Goal: Information Seeking & Learning: Learn about a topic

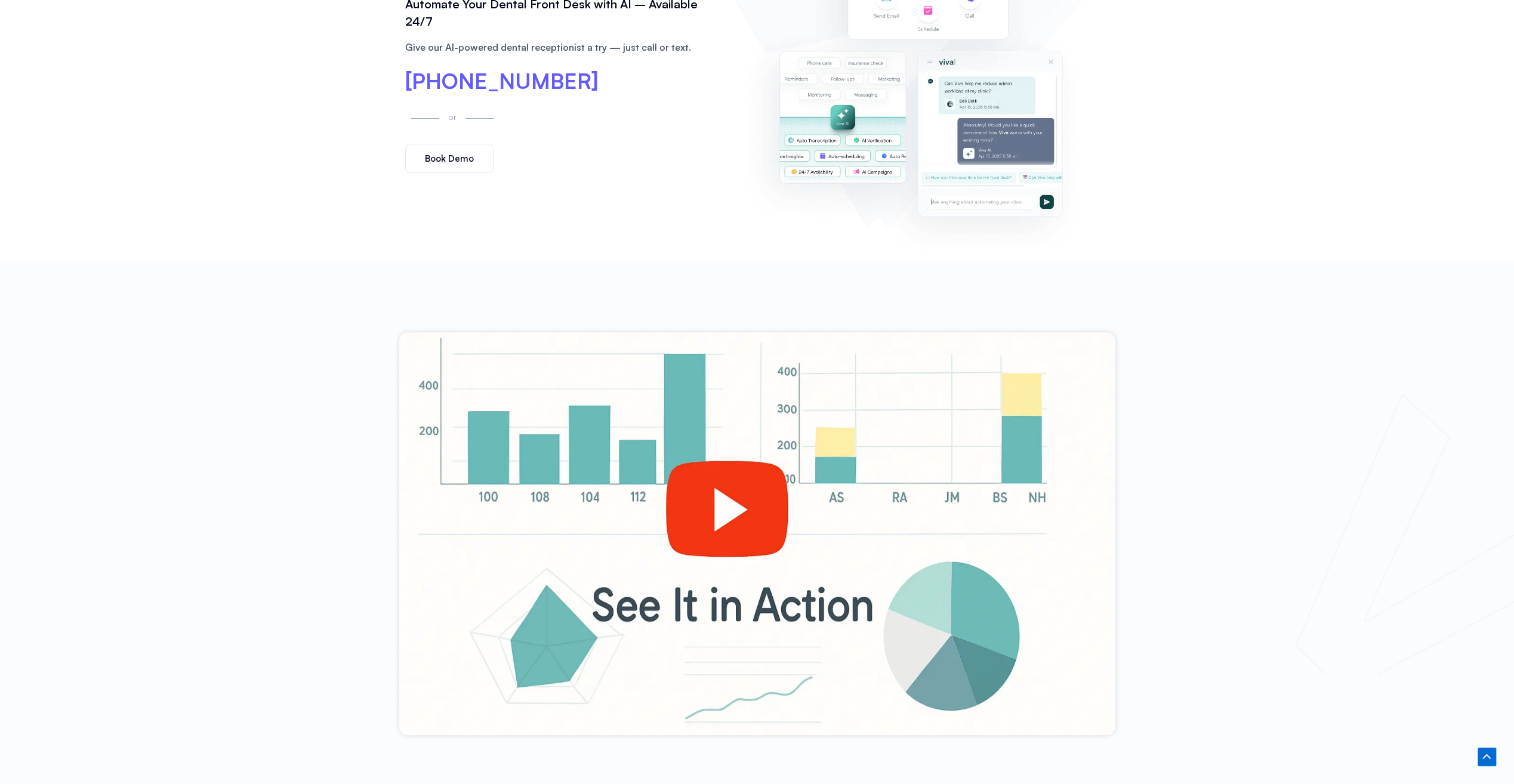
scroll to position [497, 0]
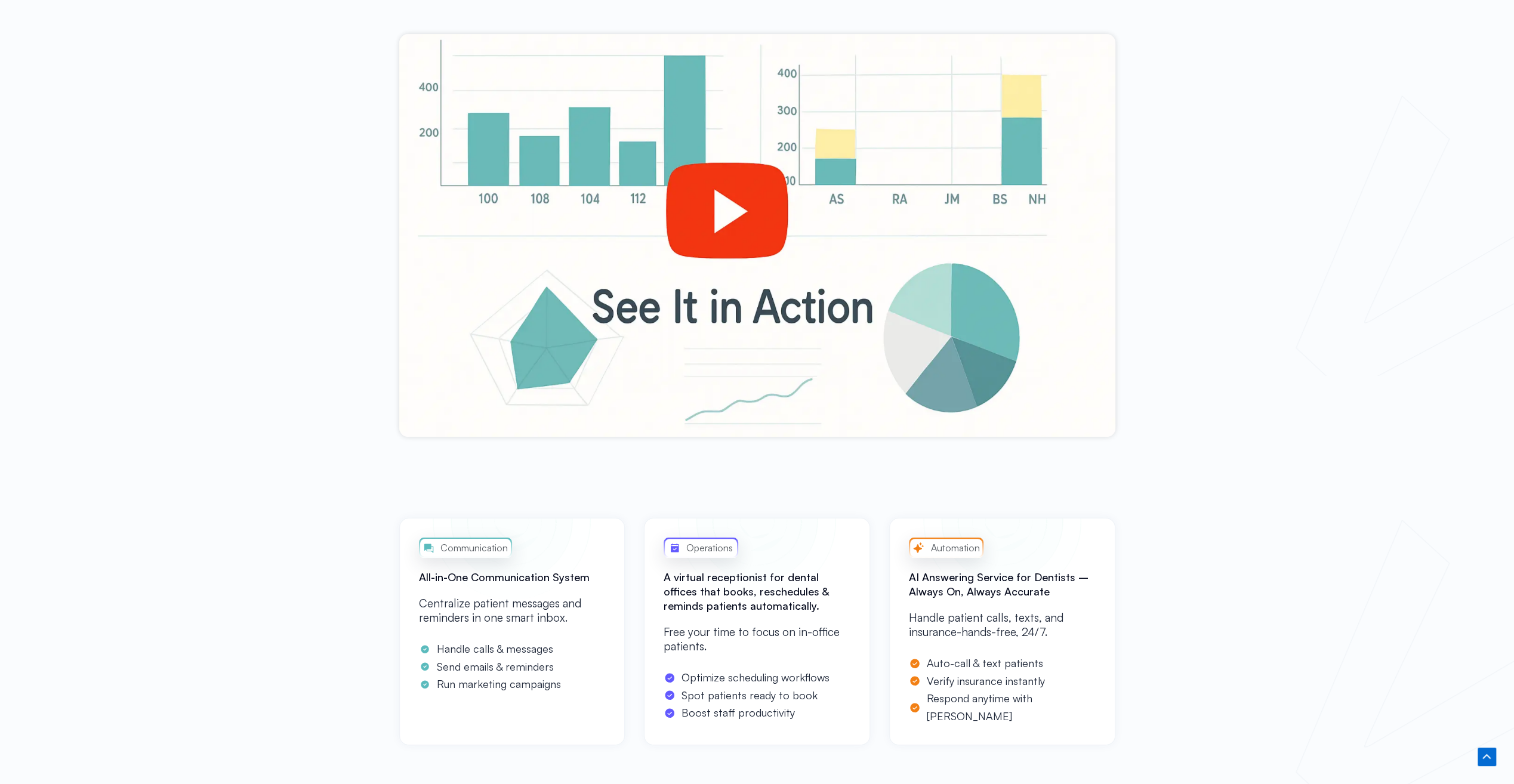
click at [691, 217] on div at bounding box center [757, 235] width 716 height 402
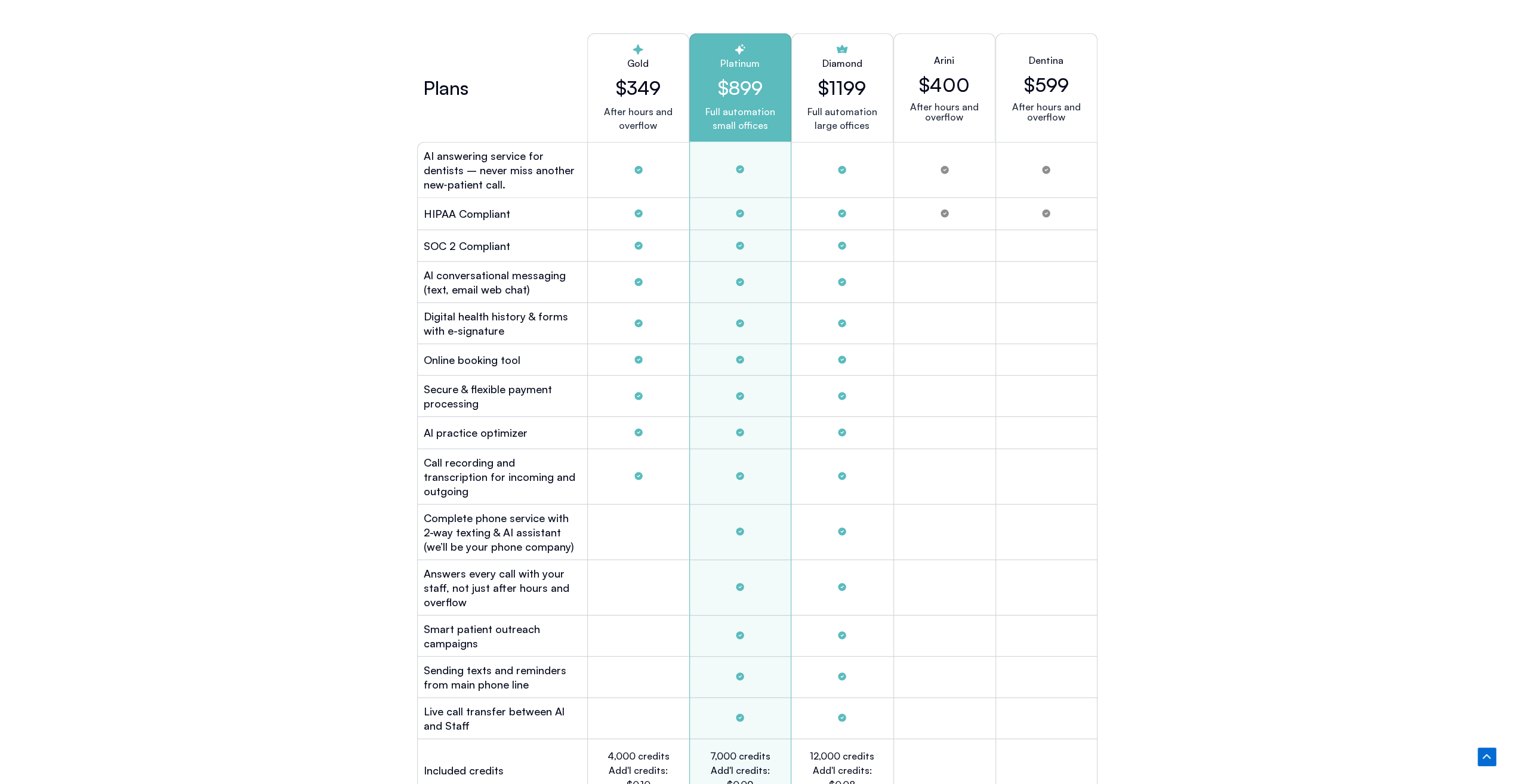
scroll to position [2983, 0]
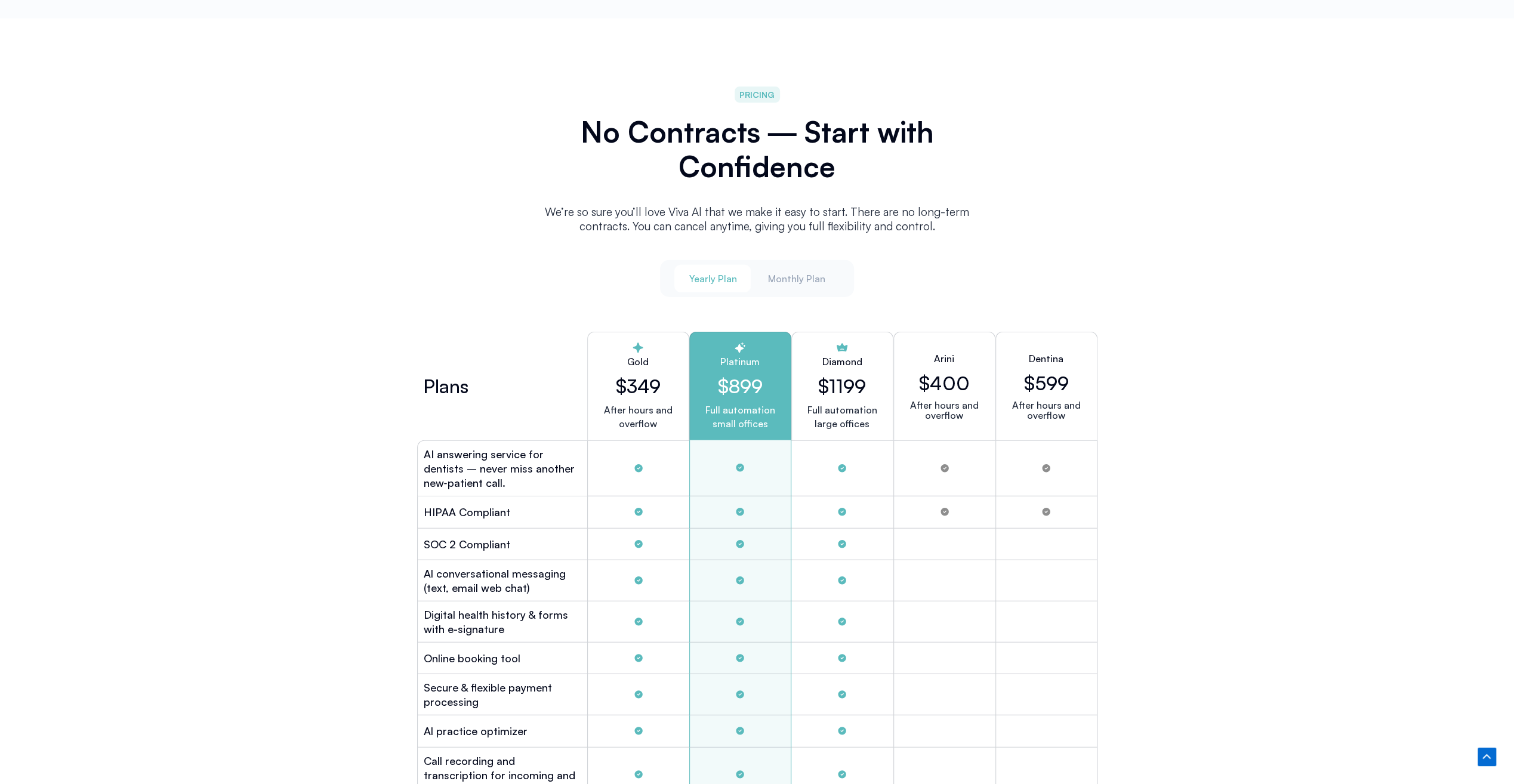
click at [798, 273] on span "Monthly Plan" at bounding box center [796, 278] width 57 height 13
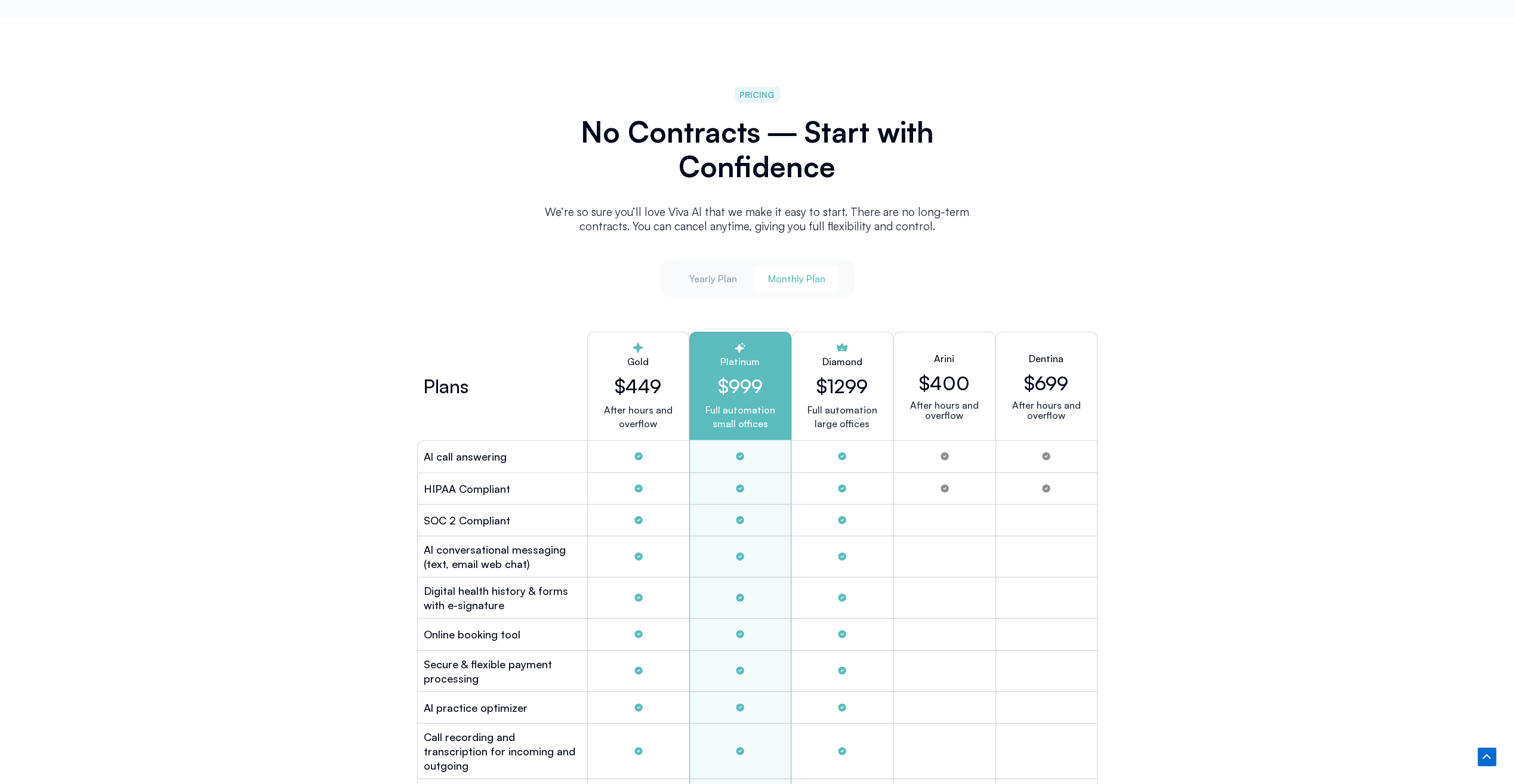
click at [733, 281] on span "Yearly Plan" at bounding box center [712, 278] width 48 height 13
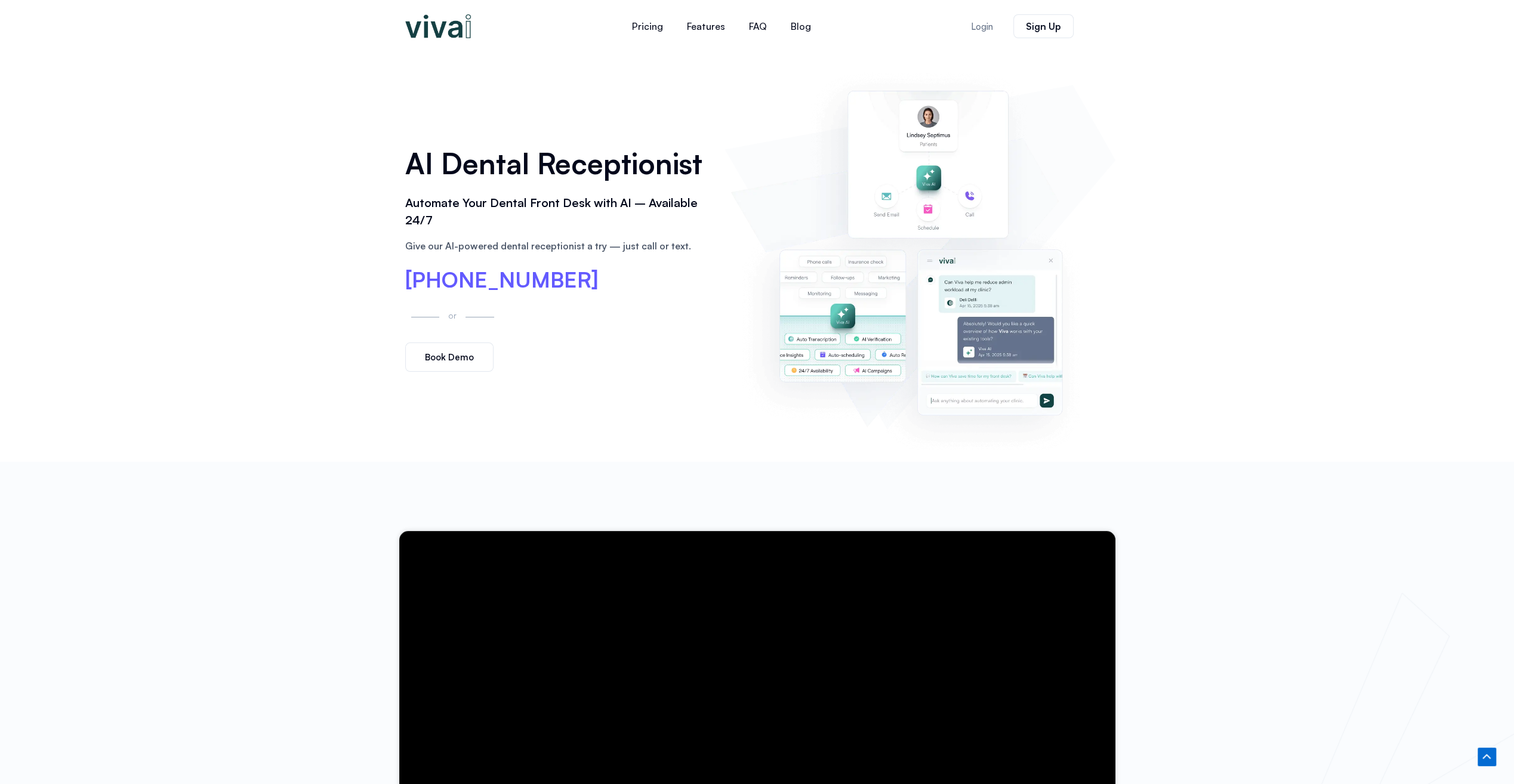
scroll to position [0, 0]
click at [701, 25] on link "Features" at bounding box center [706, 26] width 62 height 29
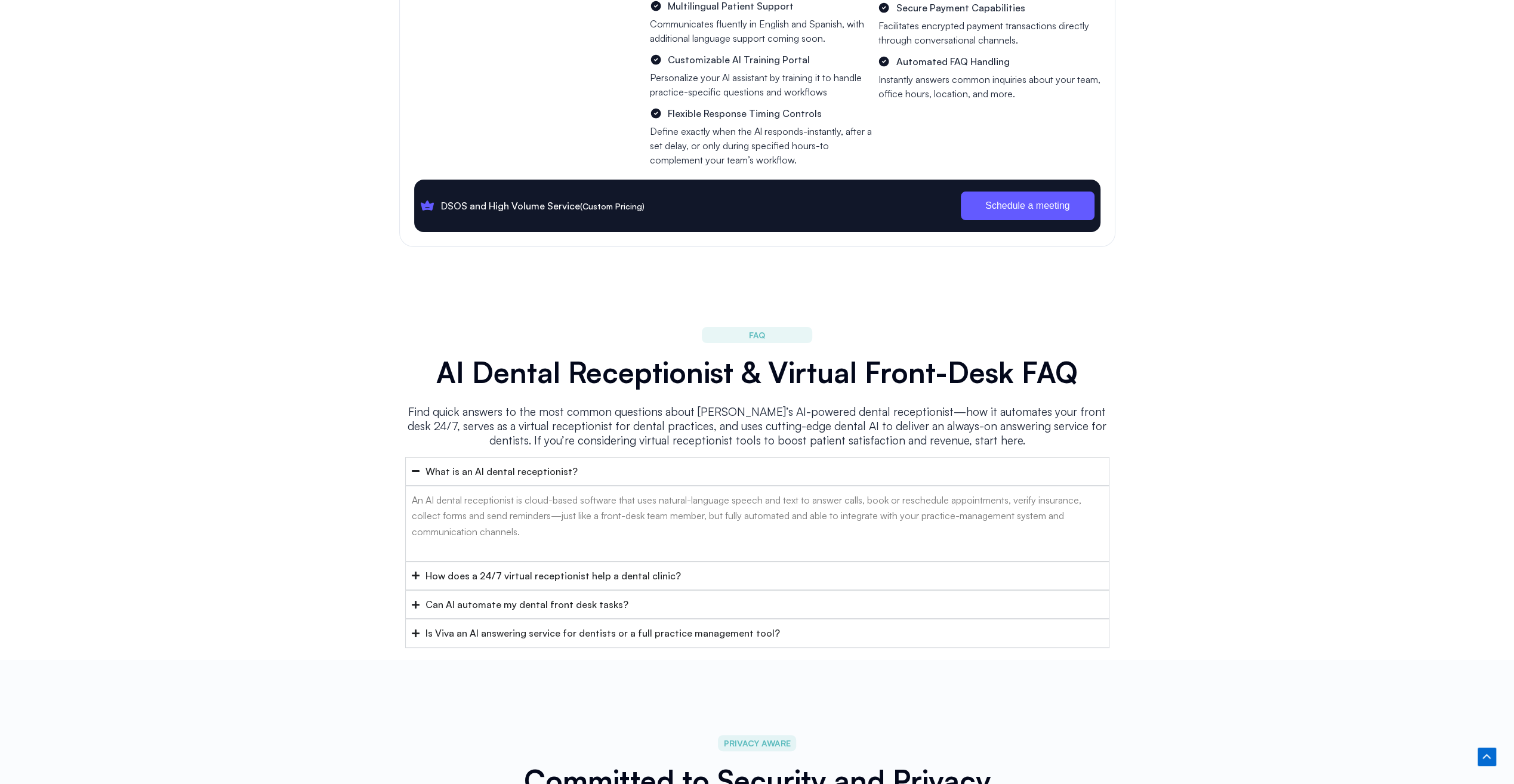
scroll to position [5318, 0]
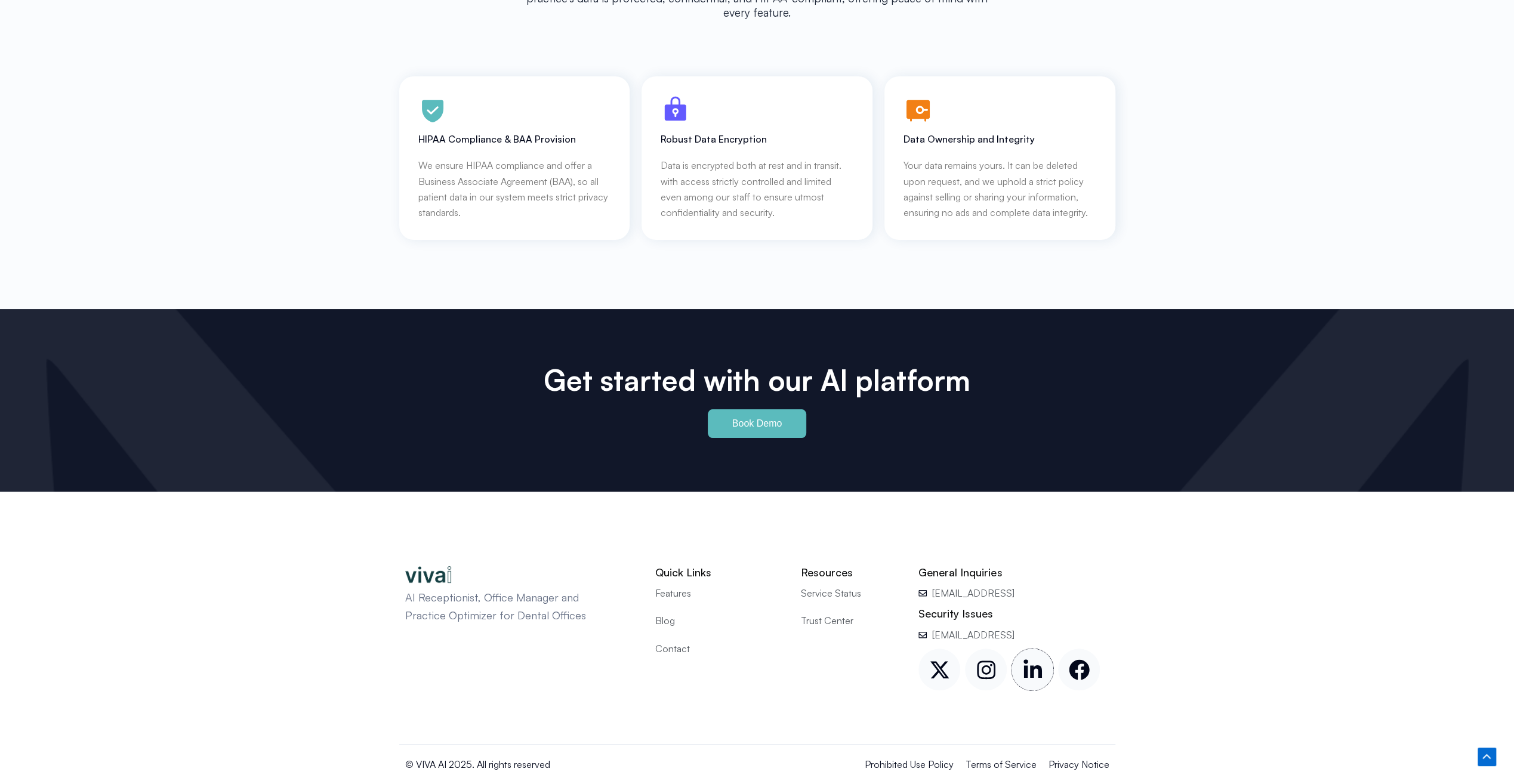
click at [1039, 659] on icon at bounding box center [1032, 668] width 19 height 19
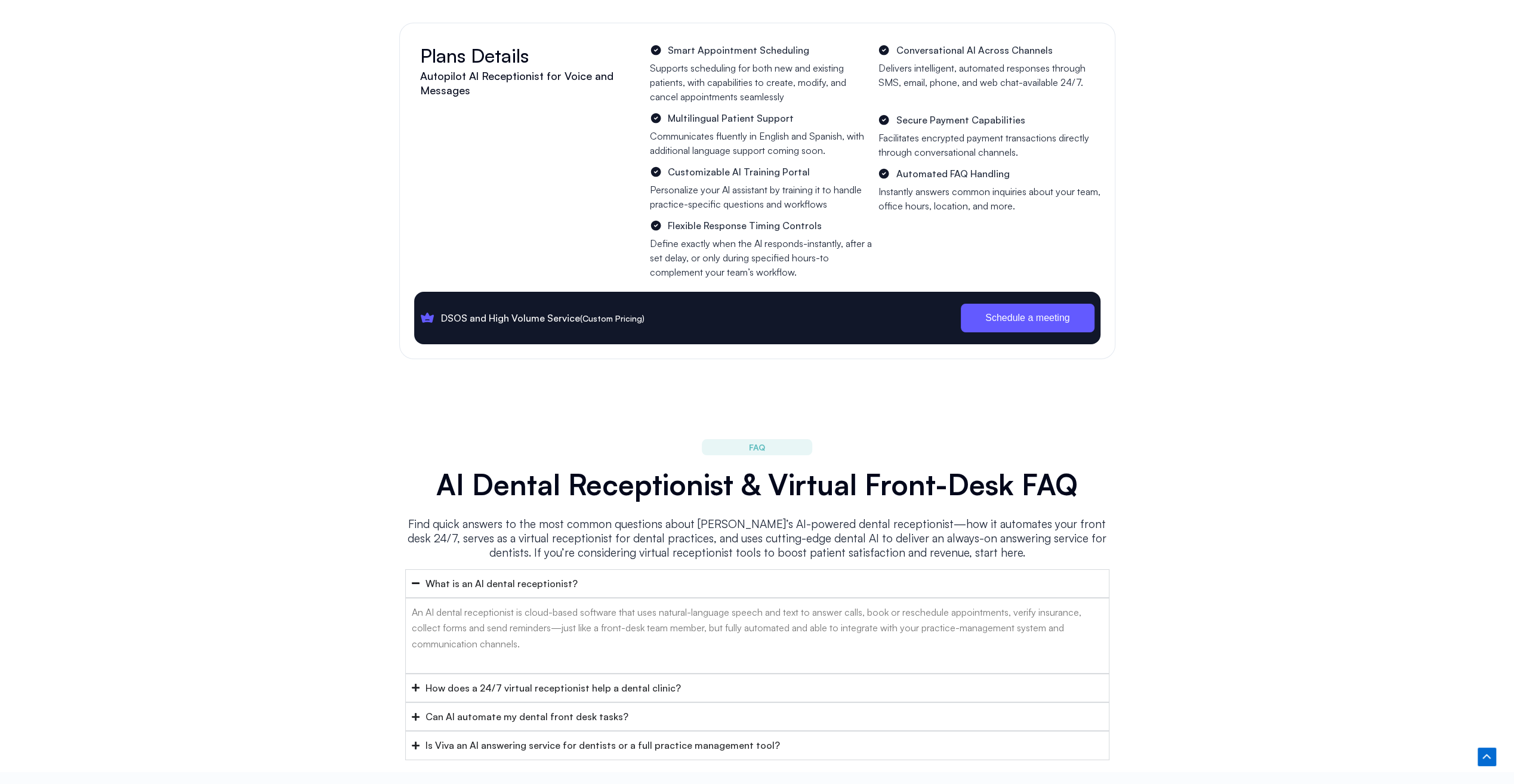
scroll to position [4422, 0]
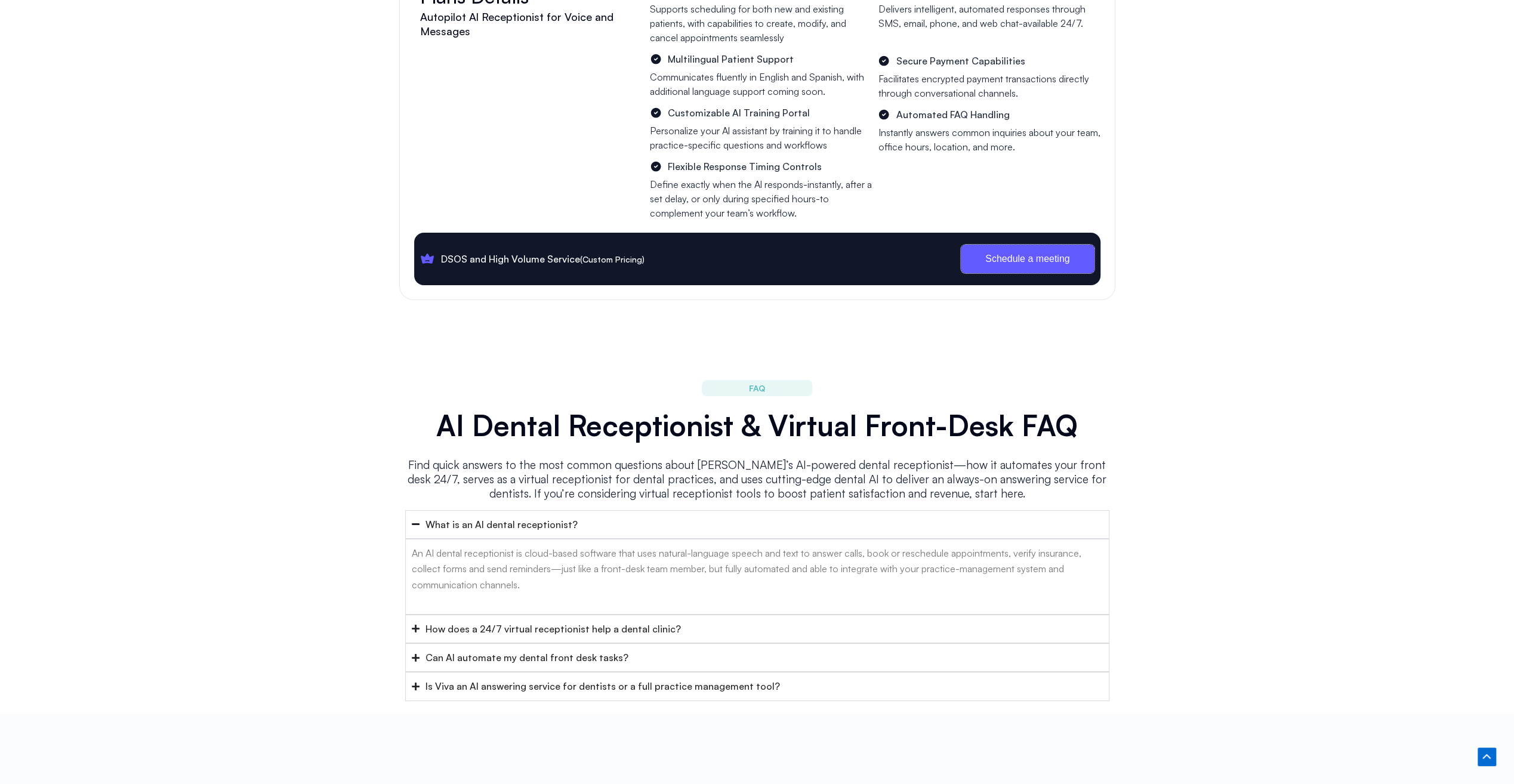
click at [1000, 254] on span "Schedule a meeting" at bounding box center [1027, 258] width 84 height 9
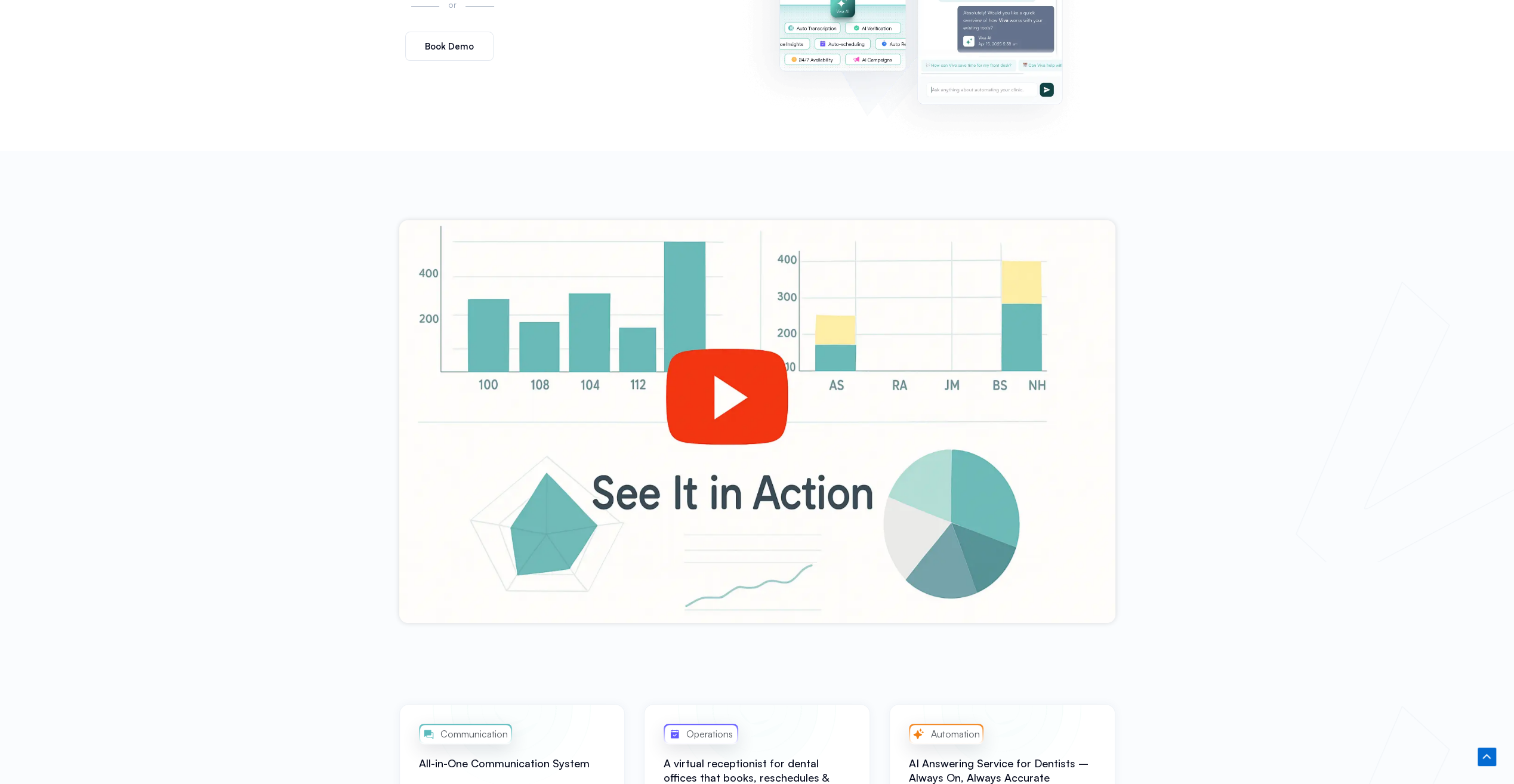
scroll to position [346, 0]
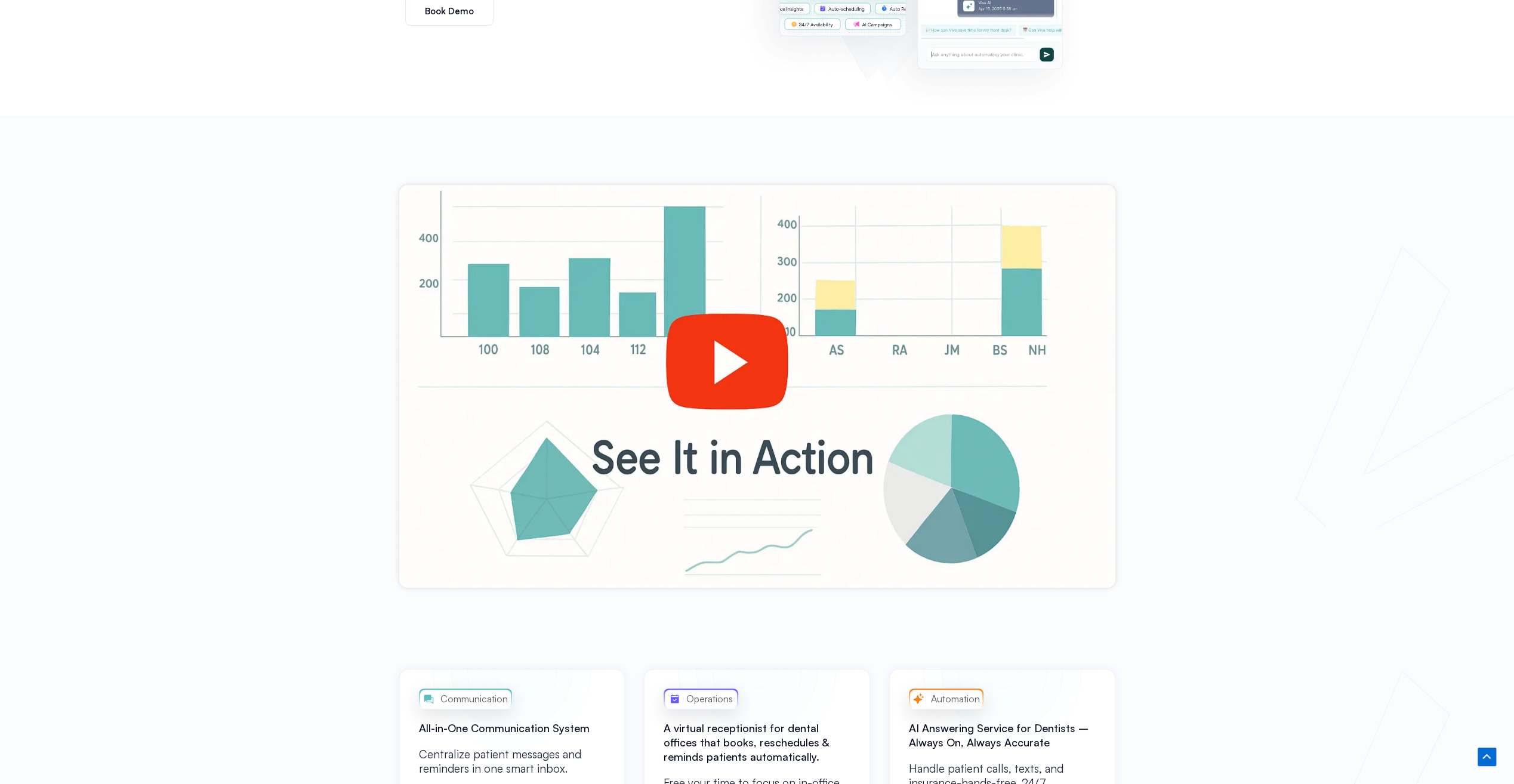
click at [701, 351] on div at bounding box center [757, 386] width 716 height 402
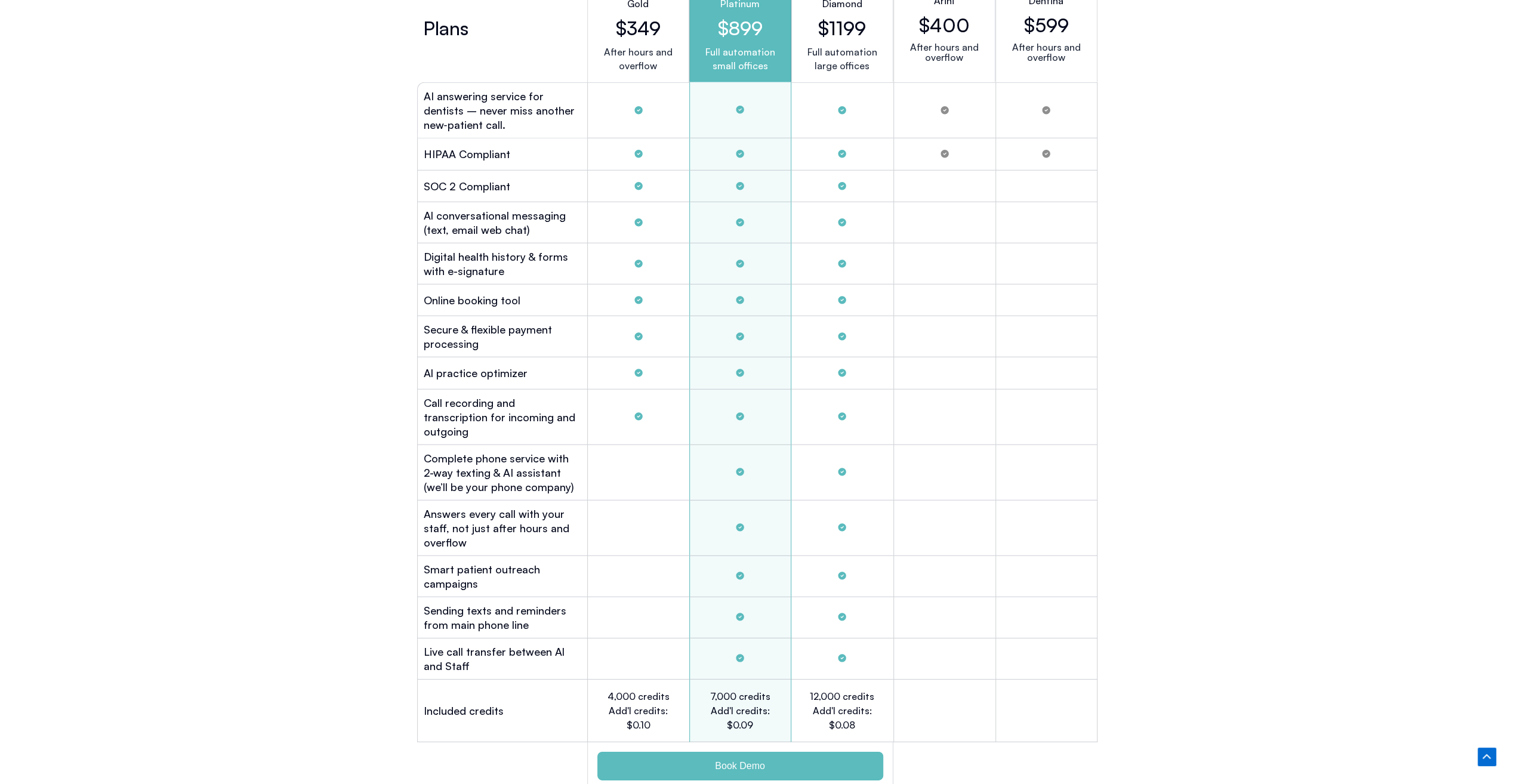
scroll to position [3229, 0]
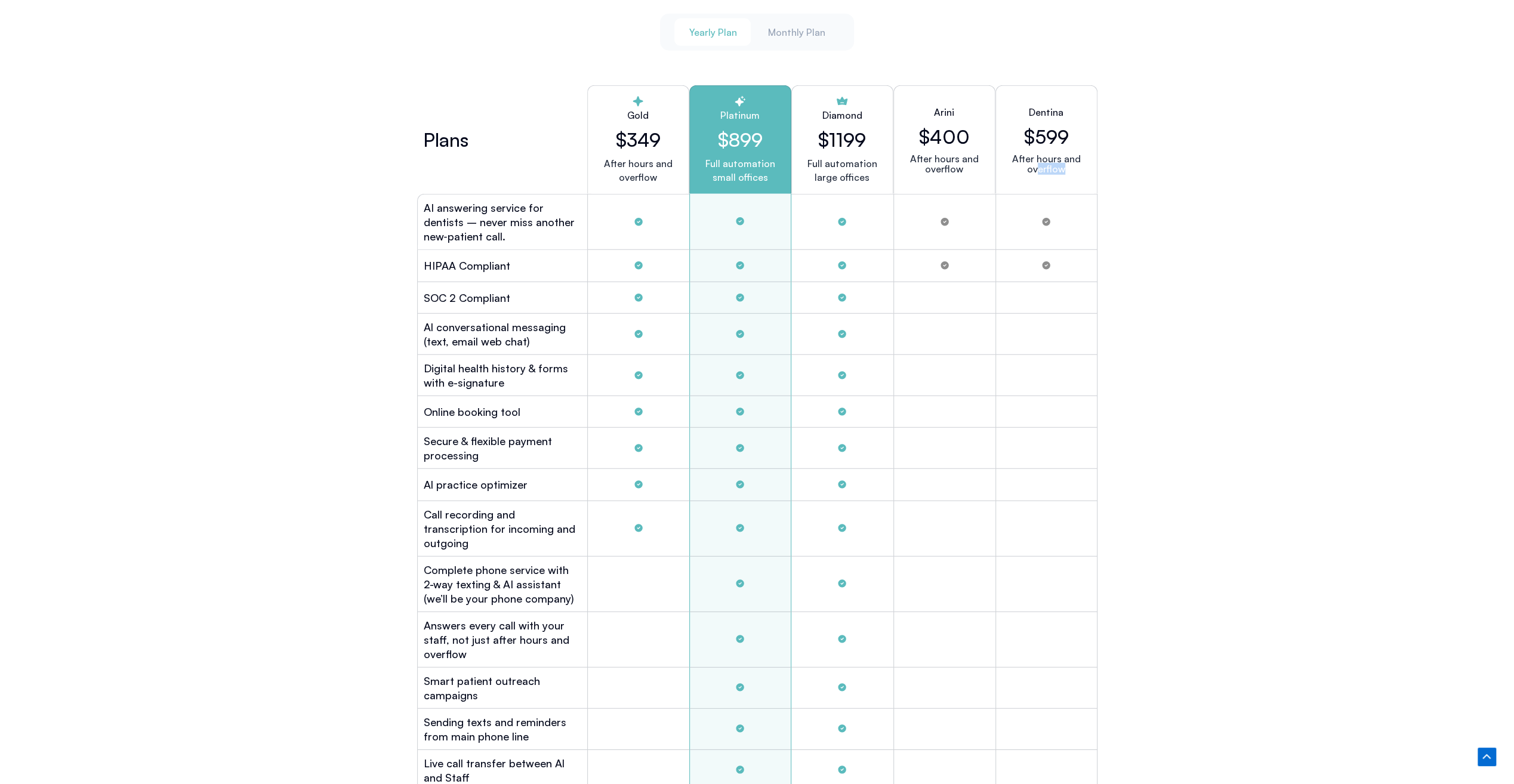
drag, startPoint x: 1066, startPoint y: 170, endPoint x: 1039, endPoint y: 168, distance: 27.1
click at [1039, 168] on div "After hours and overflow" at bounding box center [1046, 172] width 82 height 36
click at [1052, 228] on div "Tabs. Open items with Enter or Space, close with Escape and navigate using the …" at bounding box center [1046, 222] width 102 height 56
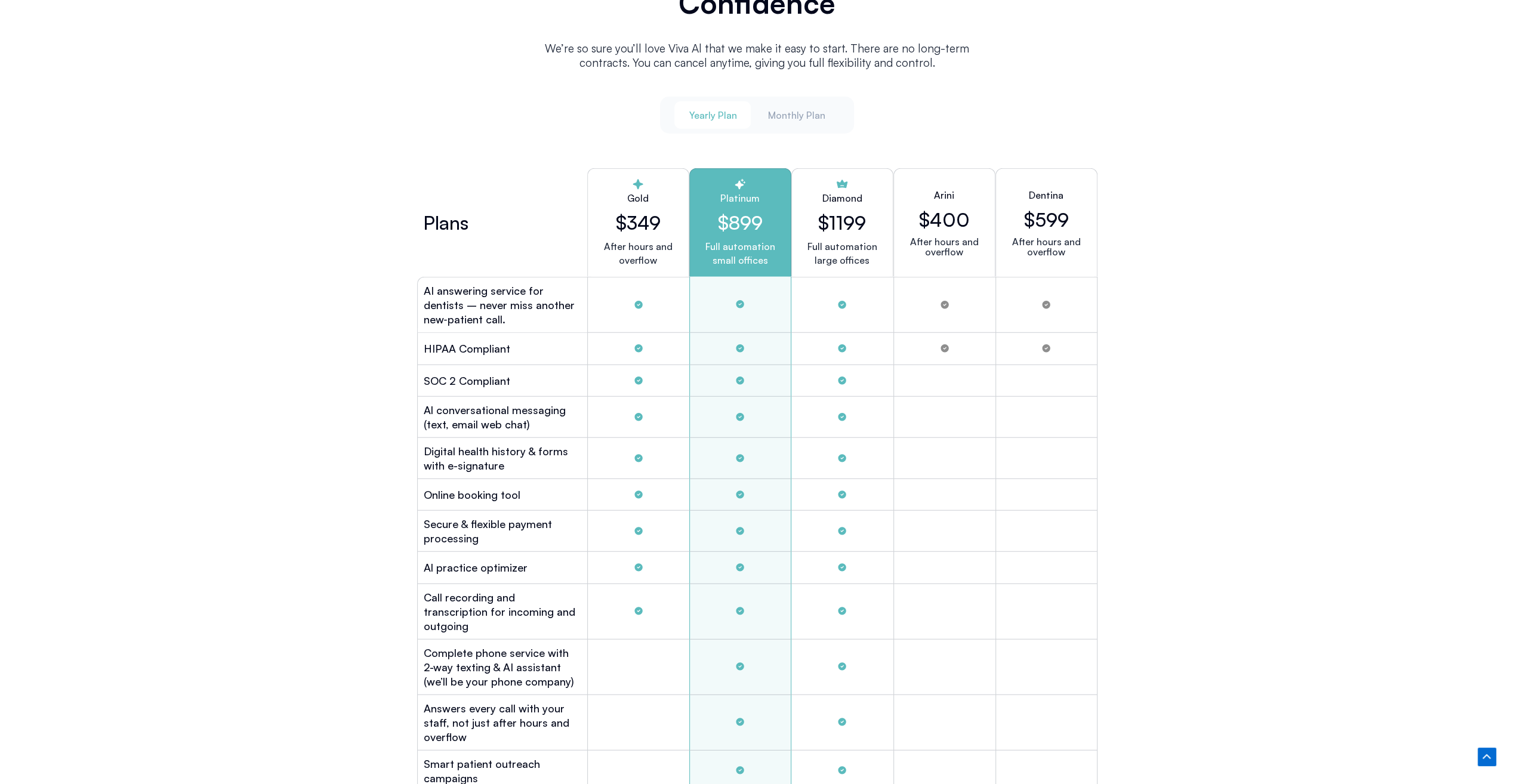
scroll to position [3130, 0]
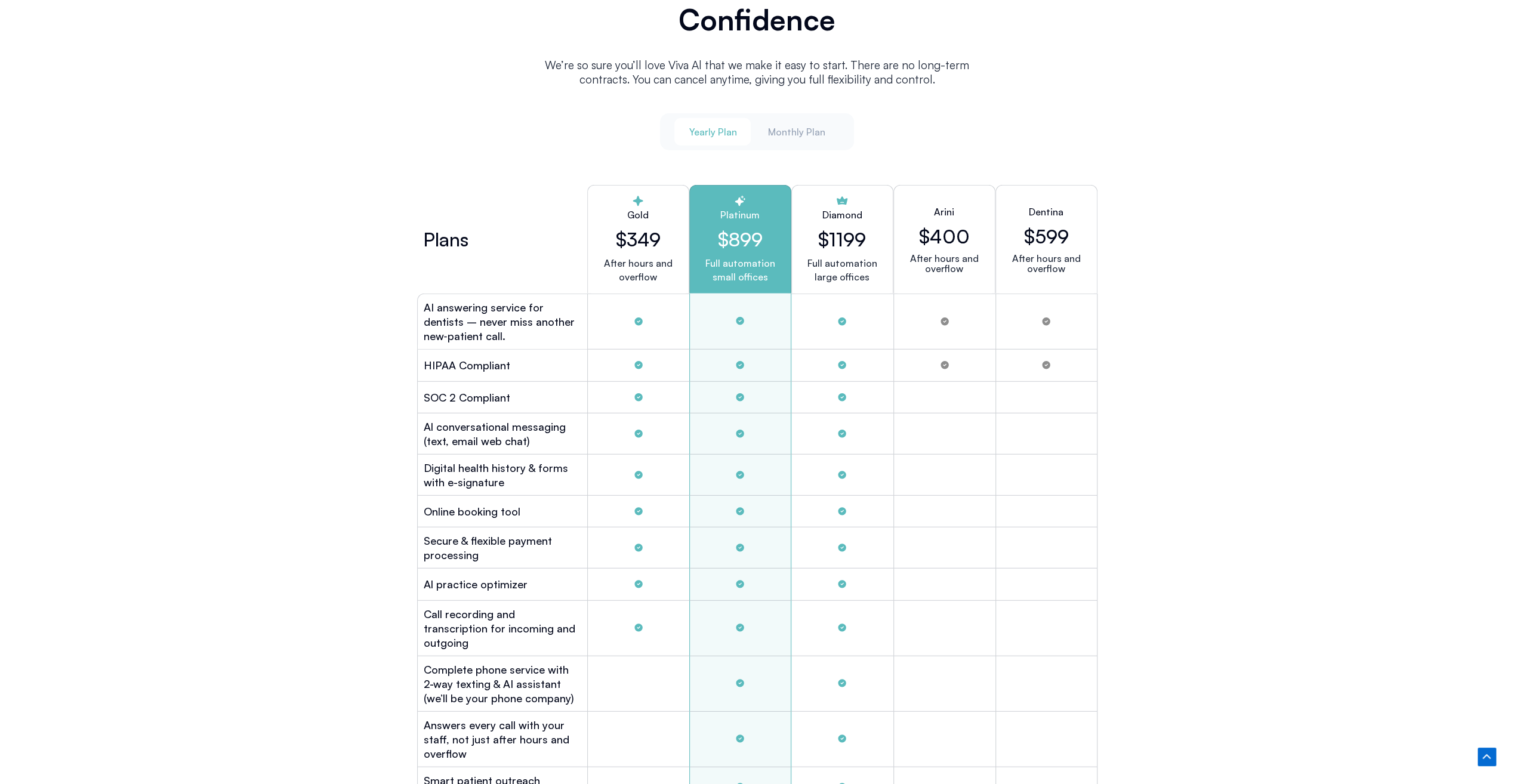
click at [829, 242] on h2 "$1199" at bounding box center [842, 239] width 48 height 23
click at [942, 209] on h2 "Arini" at bounding box center [944, 212] width 20 height 14
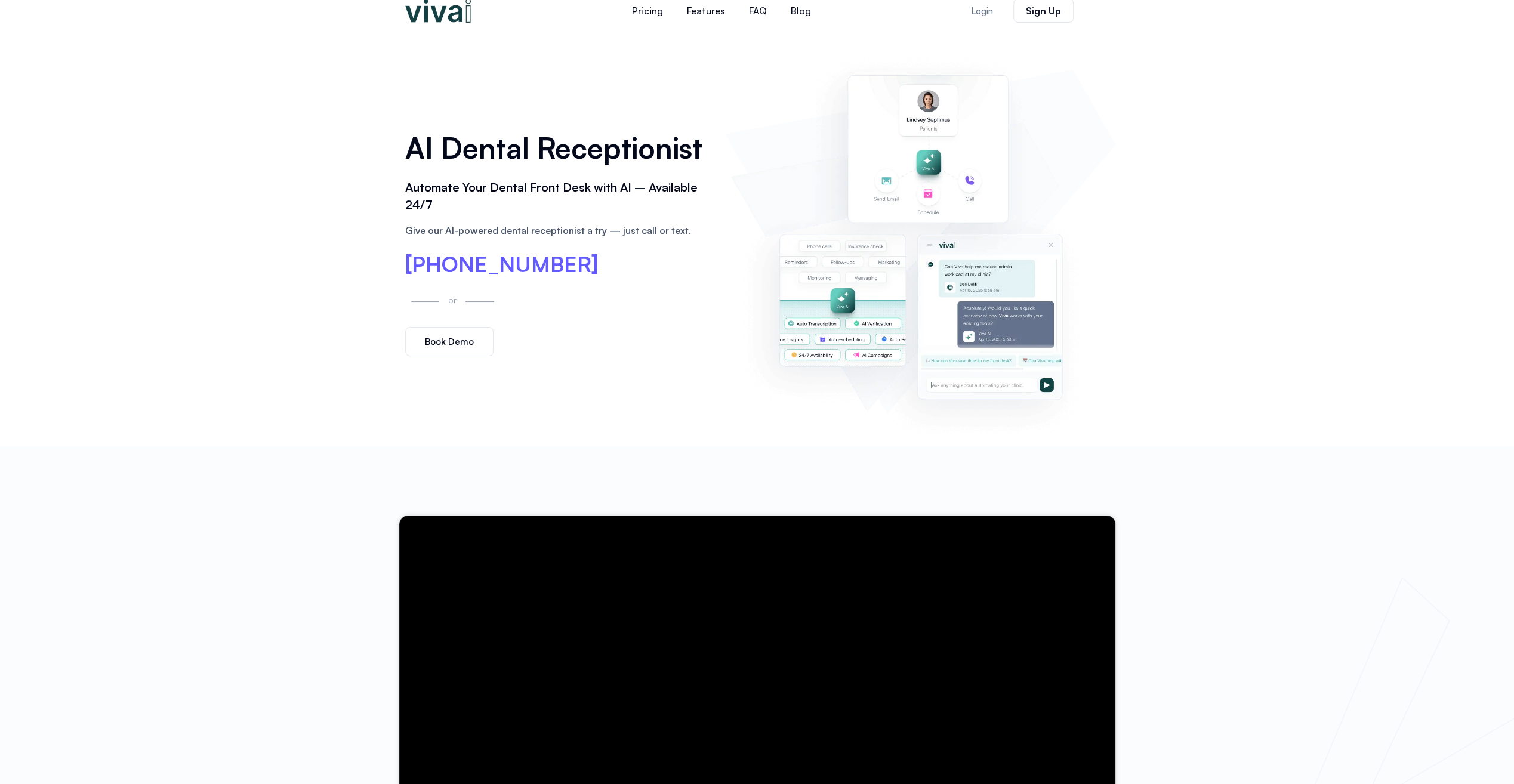
scroll to position [0, 0]
